Goal: Task Accomplishment & Management: Use online tool/utility

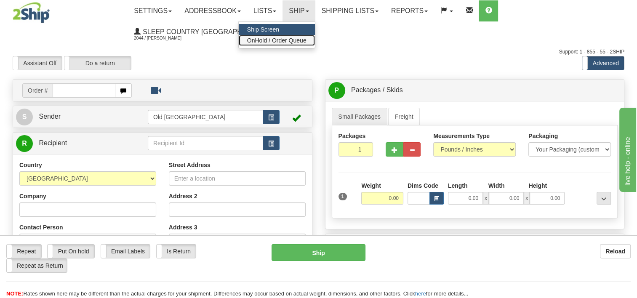
click at [306, 39] on span "OnHold / Order Queue" at bounding box center [276, 40] width 59 height 7
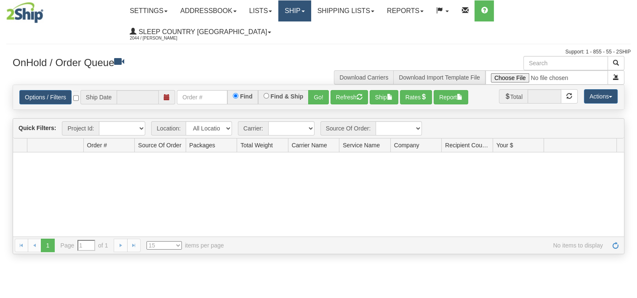
click at [310, 17] on link "Ship" at bounding box center [294, 10] width 32 height 21
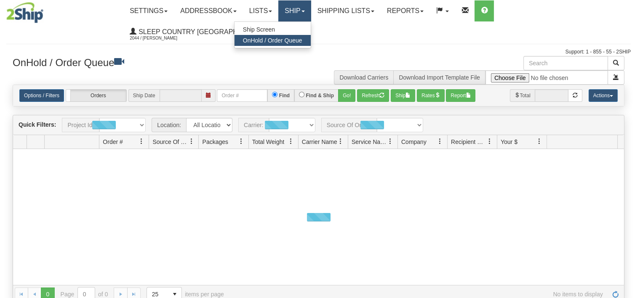
type input "[DATE]"
